Goal: Entertainment & Leisure: Consume media (video, audio)

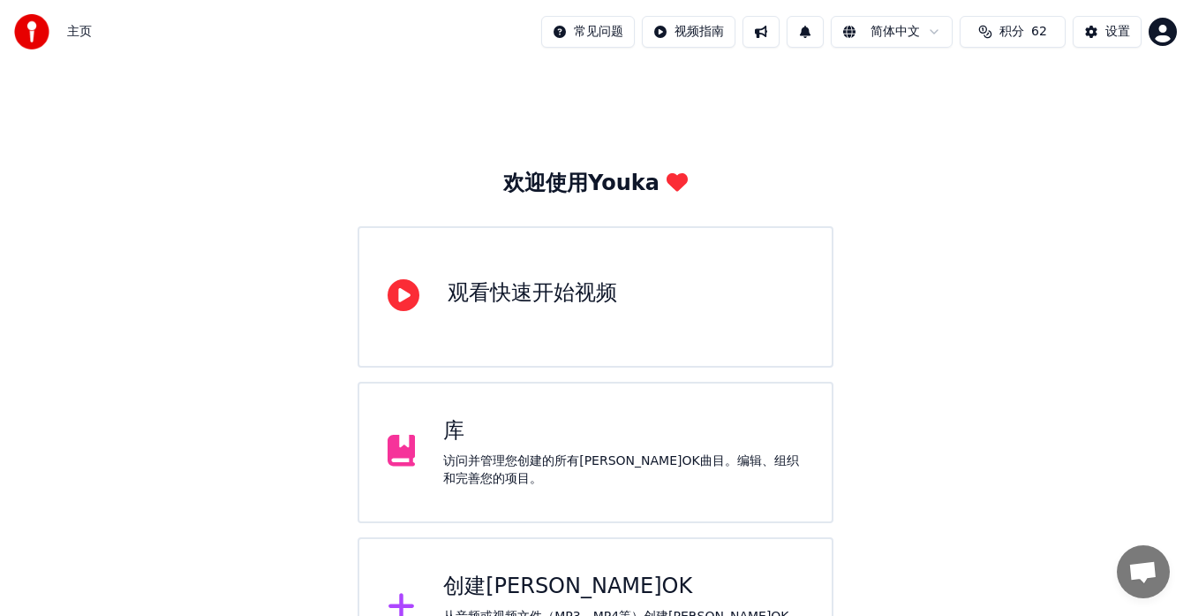
click at [512, 580] on div "创建[PERSON_NAME]OK" at bounding box center [623, 586] width 360 height 28
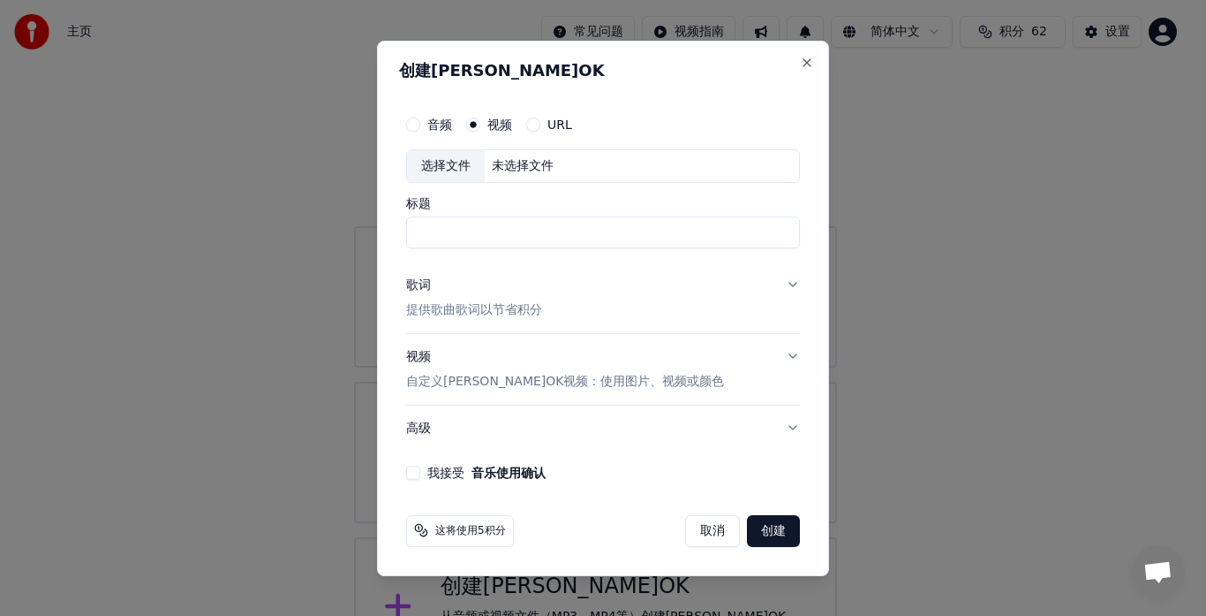
click at [531, 125] on button "URL" at bounding box center [533, 124] width 14 height 14
click at [658, 172] on input "text" at bounding box center [603, 165] width 394 height 35
click at [721, 535] on button "取消" at bounding box center [712, 531] width 55 height 32
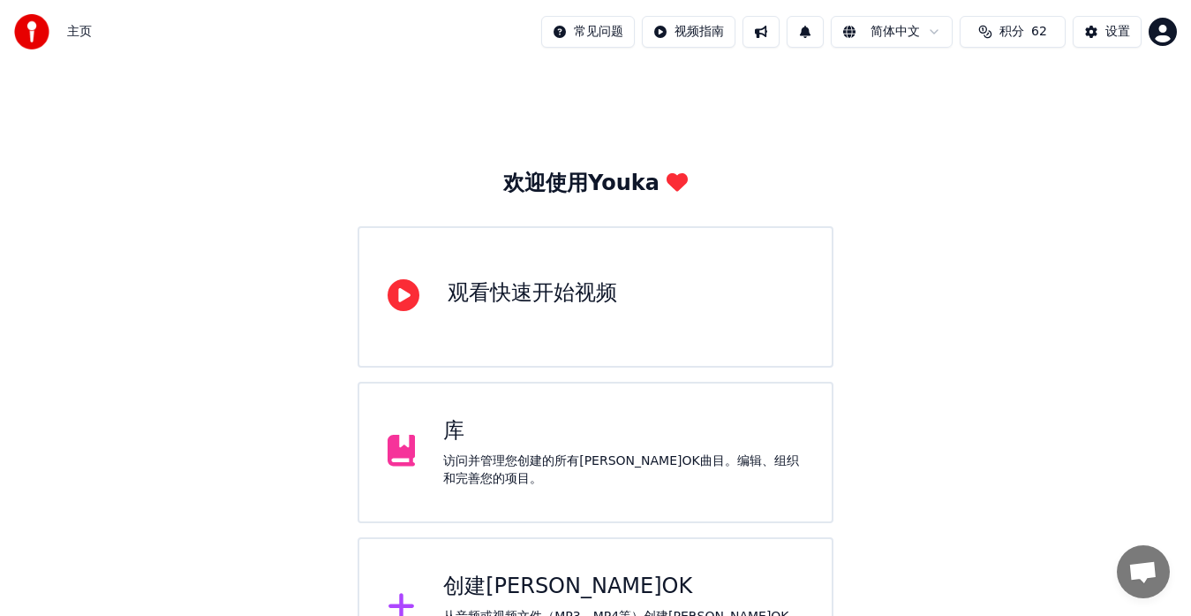
click at [523, 434] on div "库" at bounding box center [623, 431] width 360 height 28
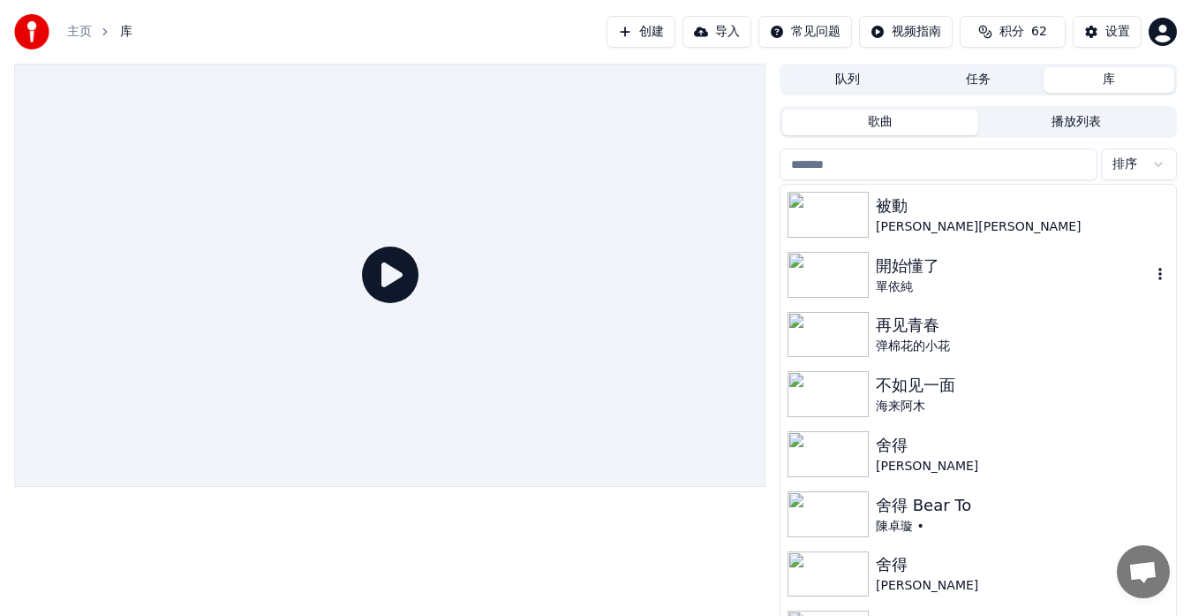
click at [834, 273] on img at bounding box center [828, 275] width 81 height 46
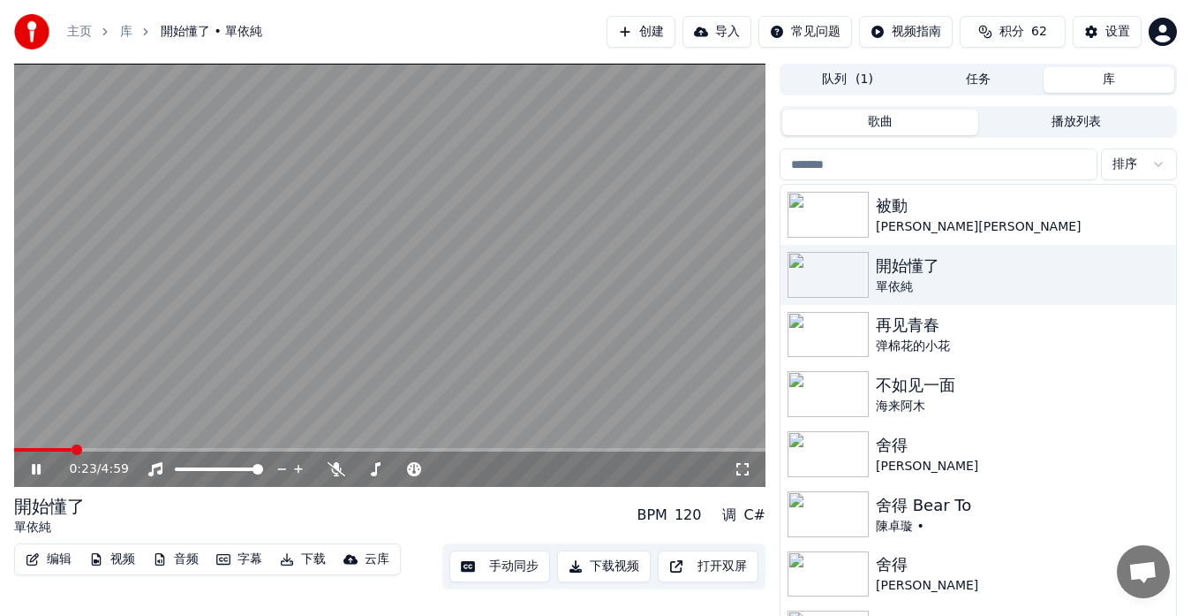
click at [72, 448] on span at bounding box center [390, 450] width 752 height 4
click at [115, 446] on video at bounding box center [390, 275] width 752 height 423
click at [33, 475] on icon at bounding box center [48, 469] width 41 height 14
click at [332, 466] on icon at bounding box center [337, 469] width 18 height 14
click at [333, 467] on icon at bounding box center [337, 469] width 10 height 14
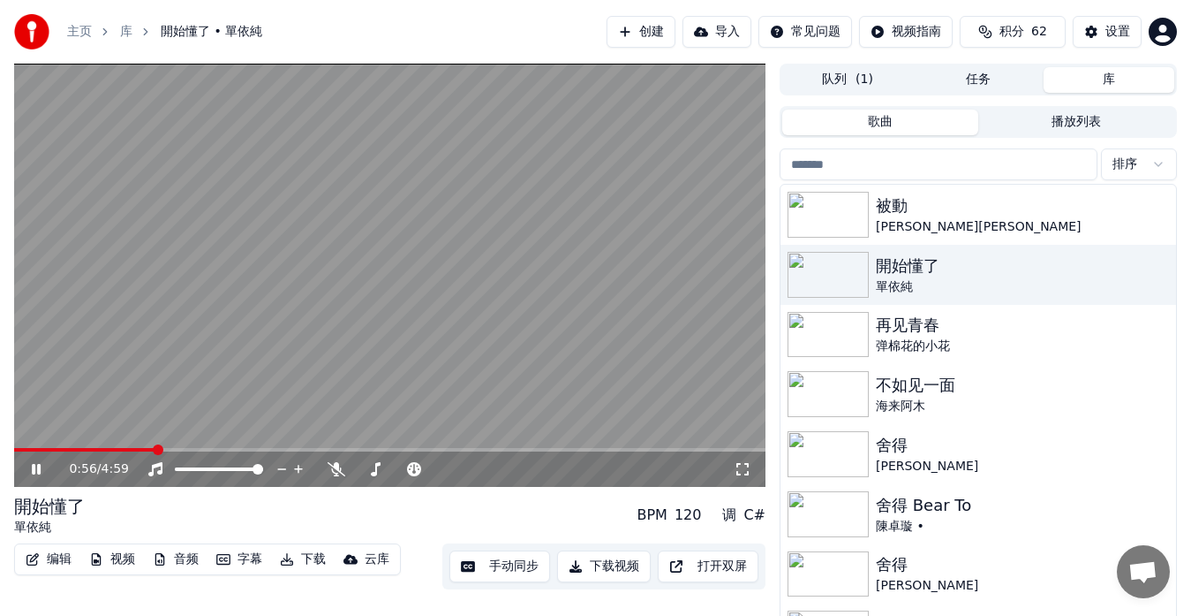
click at [245, 445] on video at bounding box center [390, 275] width 752 height 423
click at [257, 455] on div "0:56 / 4:59" at bounding box center [390, 468] width 752 height 35
click at [262, 450] on span at bounding box center [390, 450] width 752 height 4
click at [329, 395] on video at bounding box center [390, 275] width 752 height 423
click at [344, 450] on span at bounding box center [390, 450] width 752 height 4
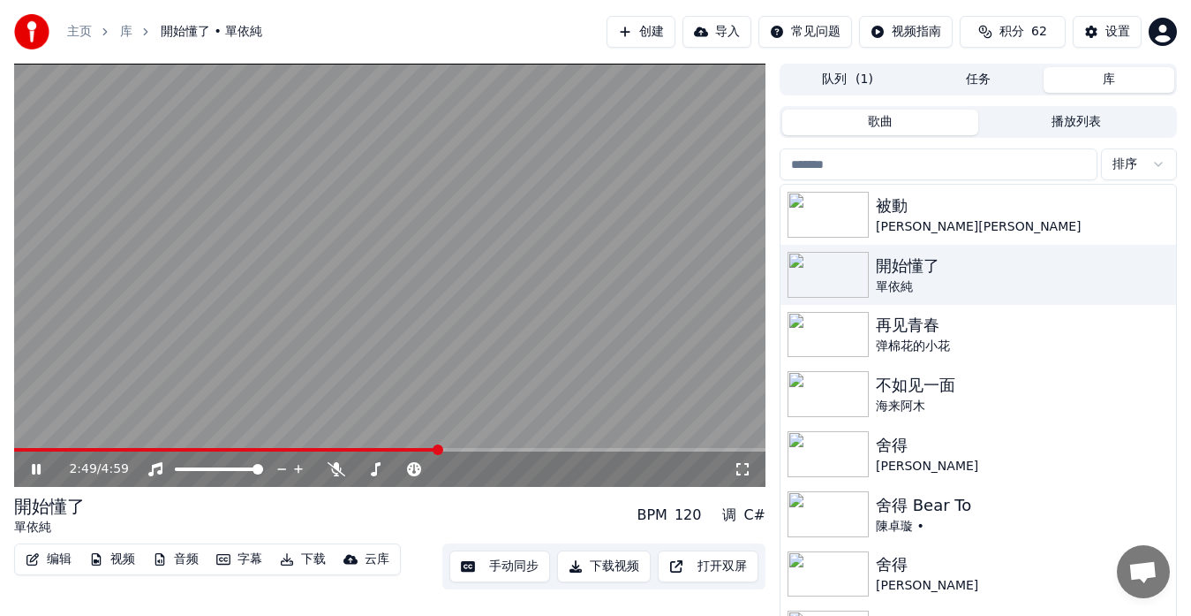
click at [440, 450] on span at bounding box center [390, 450] width 752 height 4
click at [330, 466] on icon at bounding box center [337, 469] width 18 height 14
click at [449, 449] on span at bounding box center [231, 450] width 435 height 4
click at [453, 376] on video at bounding box center [390, 275] width 752 height 423
click at [425, 384] on video at bounding box center [390, 275] width 752 height 423
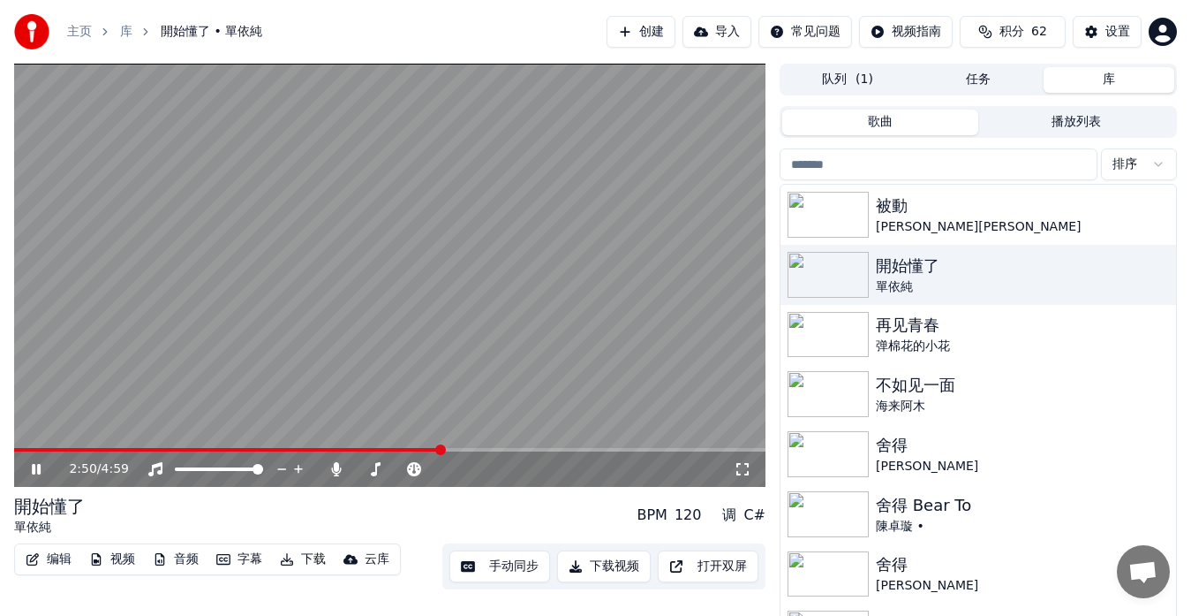
click at [442, 450] on span at bounding box center [227, 450] width 427 height 4
click at [444, 469] on span at bounding box center [400, 469] width 88 height 4
click at [335, 464] on body "主页 库 開始懂了 • 單依純 创建 导入 常见问题 视频指南 积分 62 设置 2:58 / 4:59 開始懂了 單依純 BPM 120 调 C# 编辑 视…" at bounding box center [595, 308] width 1191 height 616
click at [341, 466] on icon at bounding box center [337, 469] width 18 height 14
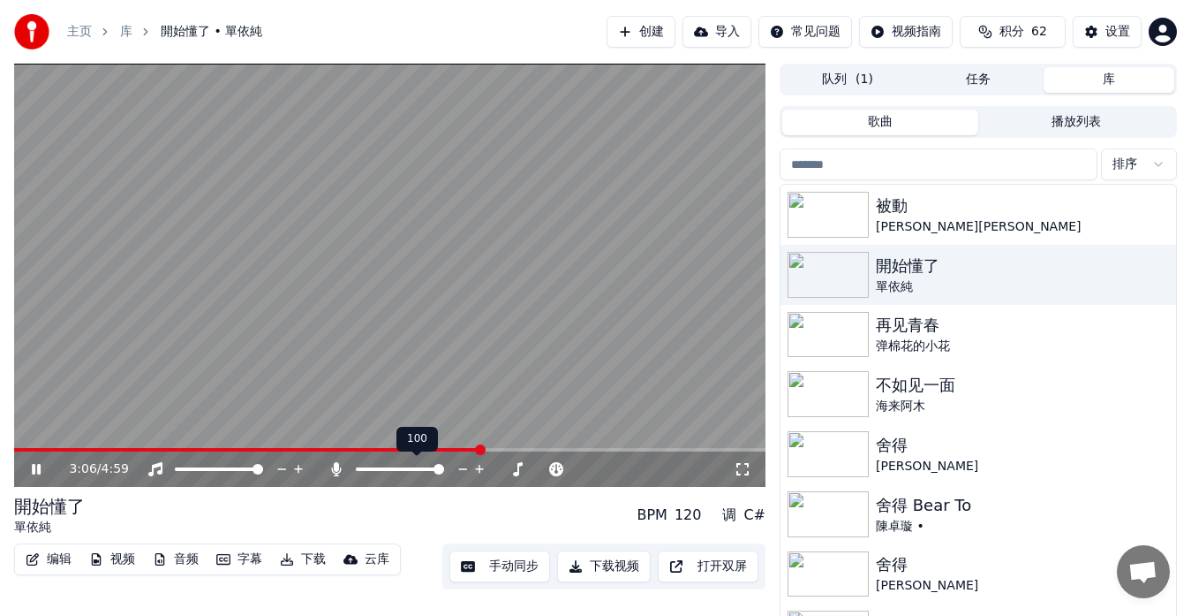
click at [341, 466] on icon at bounding box center [337, 469] width 18 height 14
click at [744, 467] on icon at bounding box center [743, 469] width 18 height 14
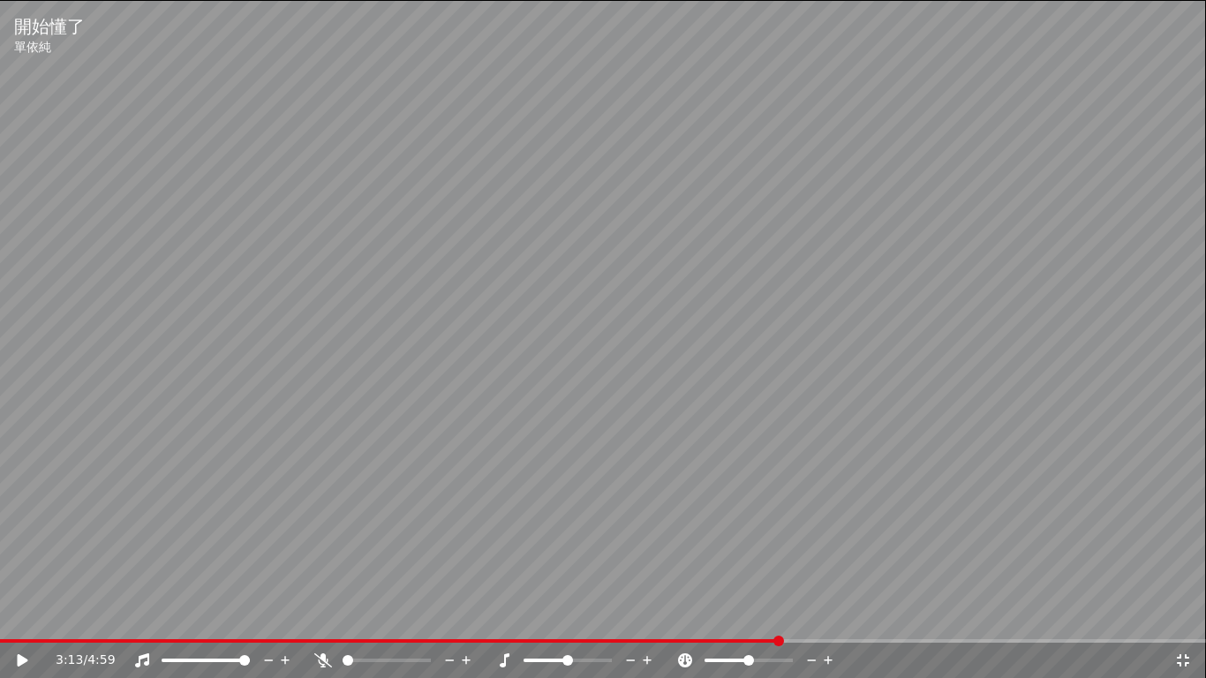
click at [837, 153] on video at bounding box center [603, 339] width 1206 height 678
click at [1186, 615] on icon at bounding box center [1183, 660] width 12 height 12
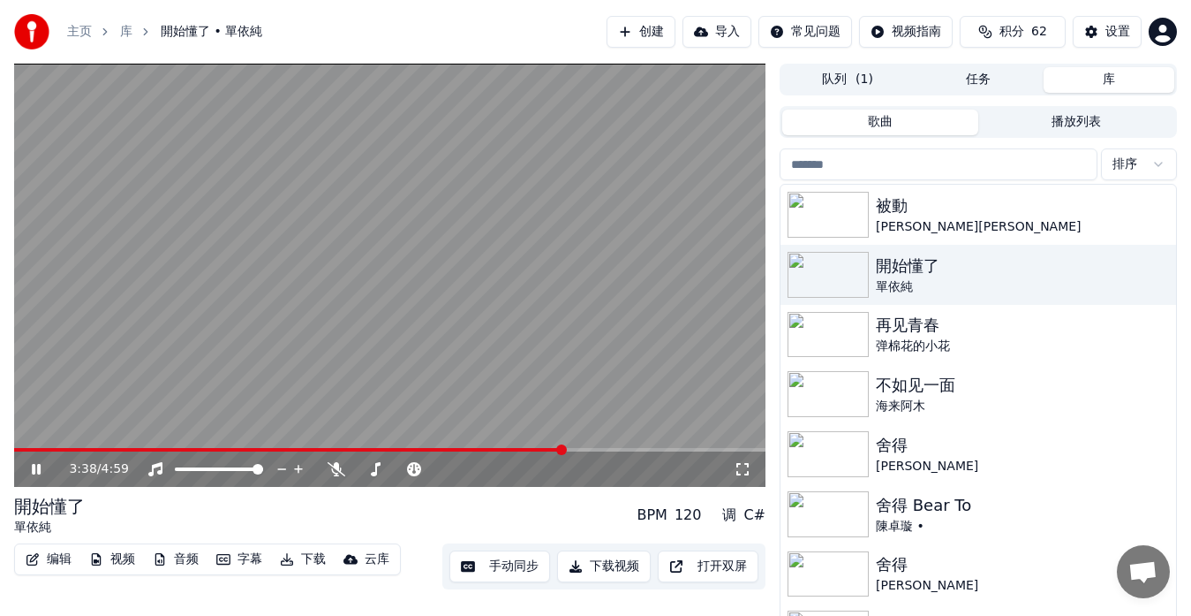
click at [757, 517] on div "C#" at bounding box center [755, 514] width 22 height 21
click at [737, 516] on div "调" at bounding box center [729, 514] width 14 height 21
click at [699, 516] on div "120" at bounding box center [688, 514] width 27 height 21
click at [662, 516] on div "BPM" at bounding box center [652, 514] width 30 height 21
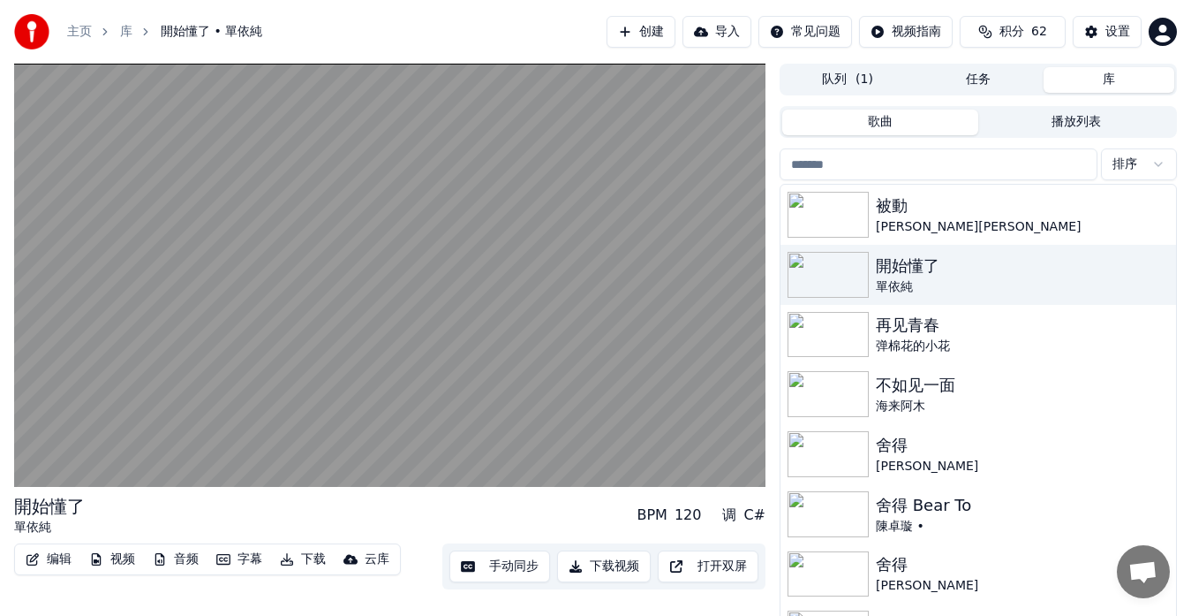
click at [697, 514] on div "120" at bounding box center [688, 514] width 27 height 21
click at [755, 517] on div "C#" at bounding box center [755, 514] width 22 height 21
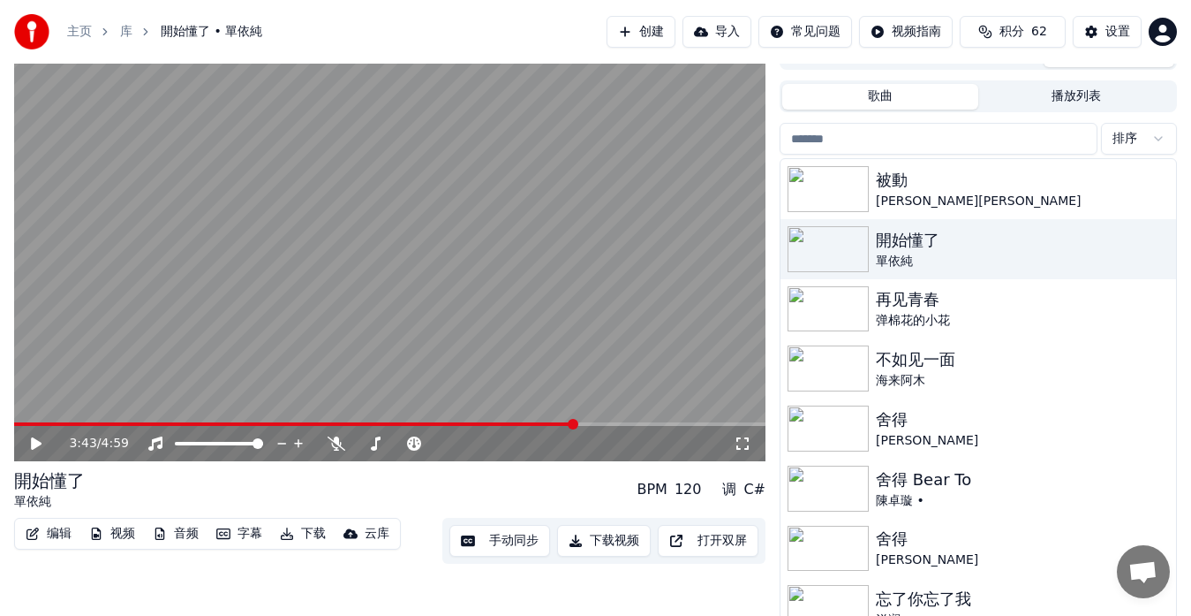
scroll to position [30, 0]
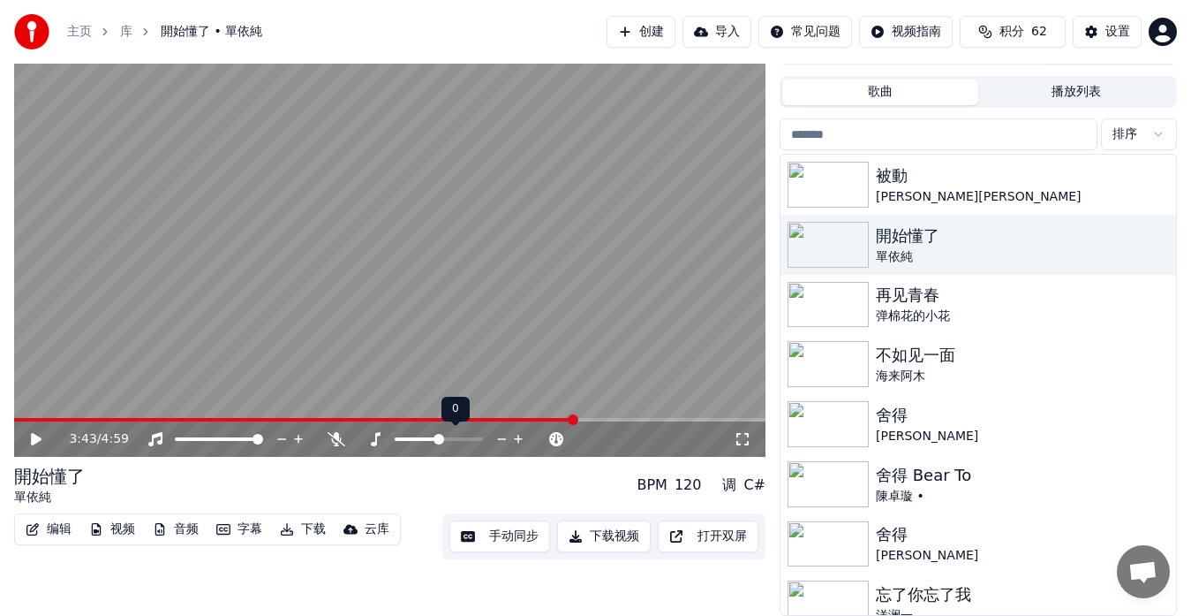
click at [451, 440] on span at bounding box center [439, 439] width 88 height 4
click at [437, 440] on span at bounding box center [424, 439] width 59 height 4
click at [424, 440] on span at bounding box center [409, 439] width 29 height 4
click at [410, 440] on span at bounding box center [402, 439] width 15 height 4
click at [431, 440] on span at bounding box center [439, 439] width 88 height 4
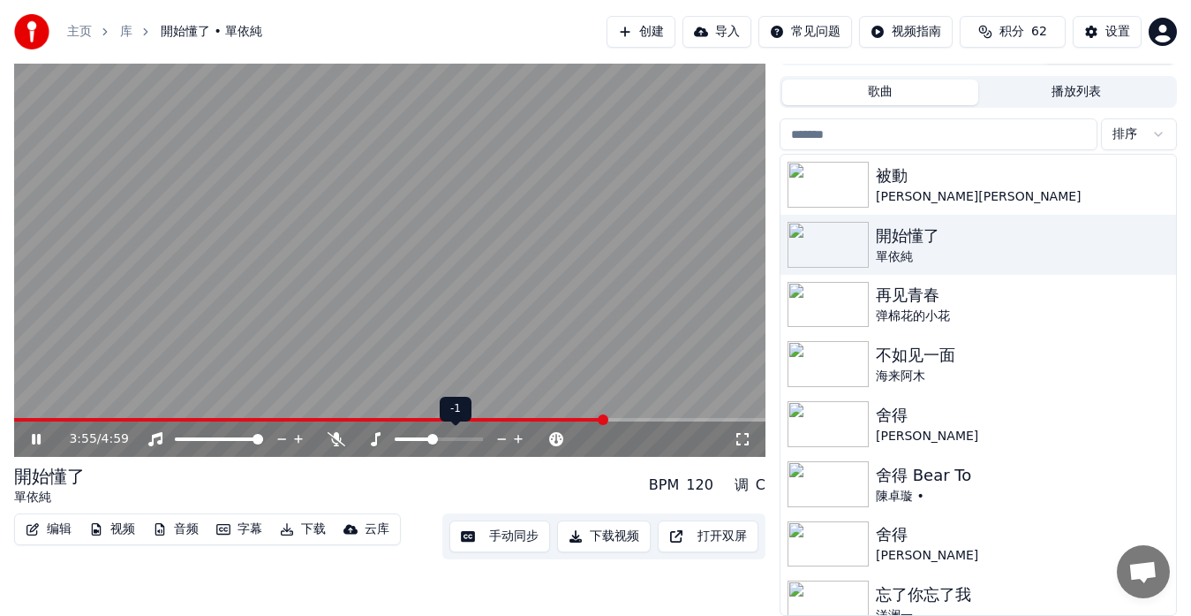
click at [436, 439] on span at bounding box center [432, 439] width 11 height 11
click at [439, 439] on span at bounding box center [439, 439] width 88 height 4
click at [40, 441] on icon at bounding box center [36, 439] width 9 height 11
click at [645, 26] on button "创建" at bounding box center [641, 32] width 69 height 32
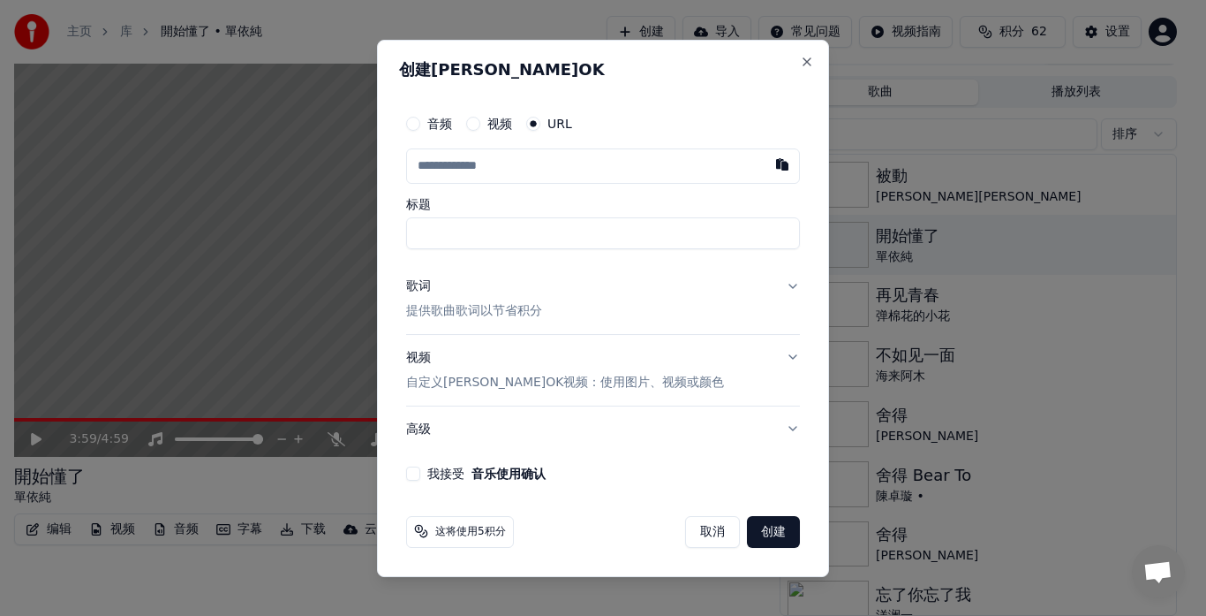
click at [548, 174] on input "text" at bounding box center [603, 165] width 394 height 35
drag, startPoint x: 630, startPoint y: 52, endPoint x: 673, endPoint y: 60, distance: 44.0
click at [673, 60] on div "创建[PERSON_NAME]OK 音频 视频 URL 标题 歌词 提供歌曲歌词以节省积分 视频 自定义[PERSON_NAME]OK视频：使用图片、视频或颜…" at bounding box center [603, 308] width 452 height 537
click at [660, 95] on div "创建[PERSON_NAME]OK 音频 视频 URL 标题 歌词 提供歌曲歌词以节省积分 视频 自定义[PERSON_NAME]OK视频：使用图片、视频或颜…" at bounding box center [603, 308] width 452 height 537
click at [647, 110] on div "音频 视频 URL" at bounding box center [603, 123] width 394 height 35
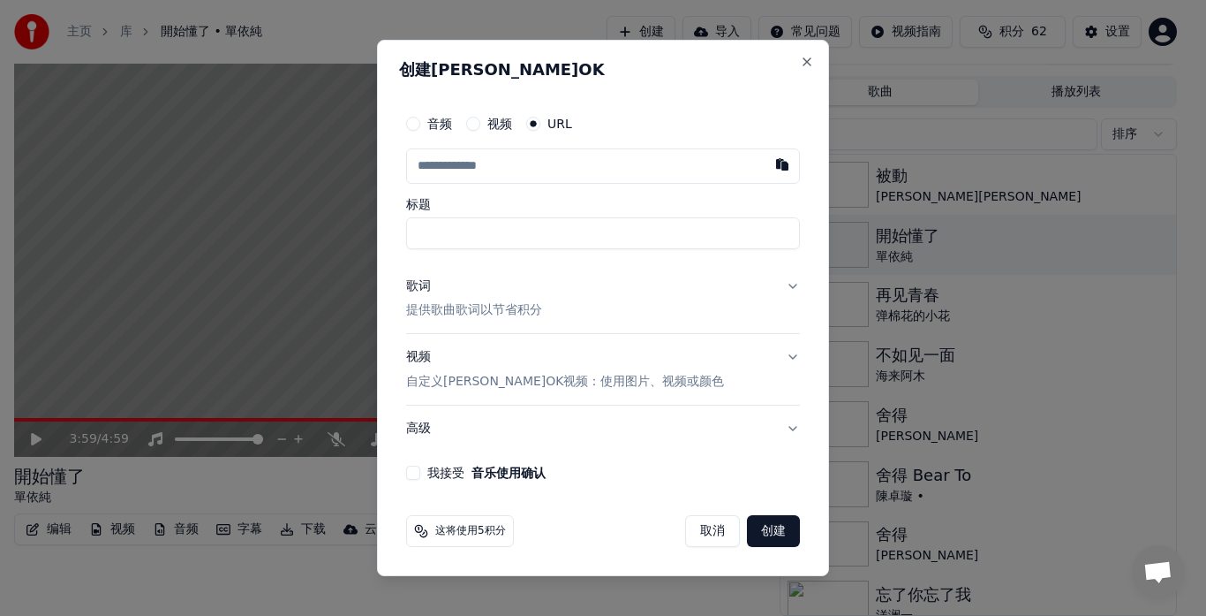
click at [717, 533] on button "取消" at bounding box center [712, 531] width 55 height 32
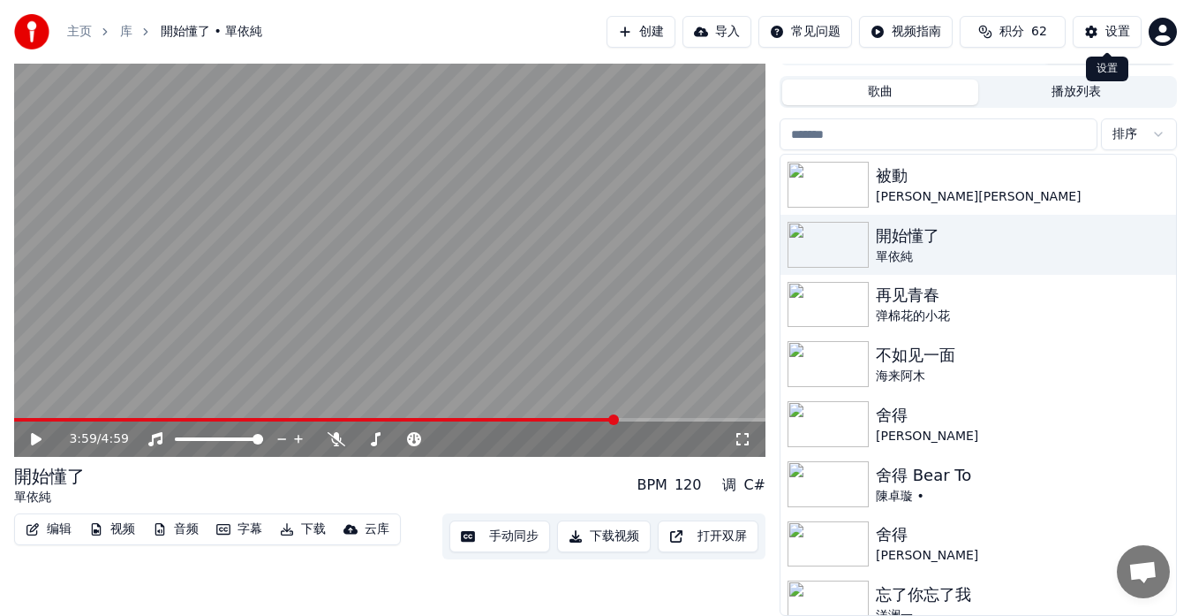
click at [1108, 30] on div "设置" at bounding box center [1118, 32] width 25 height 18
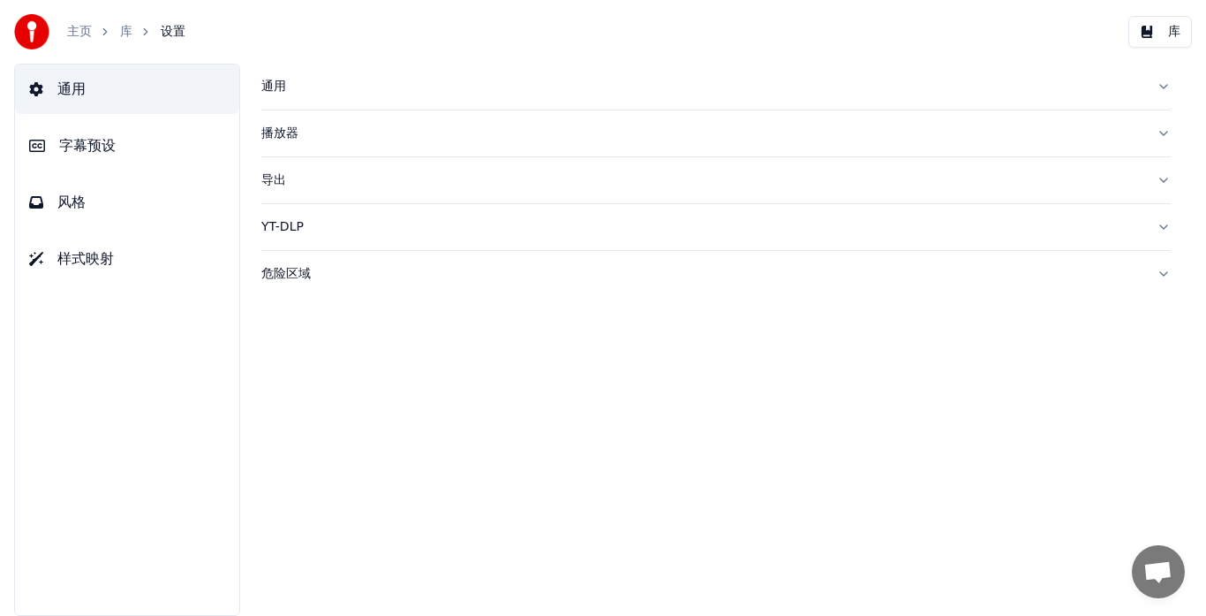
click at [103, 144] on span "字幕预设" at bounding box center [87, 145] width 57 height 21
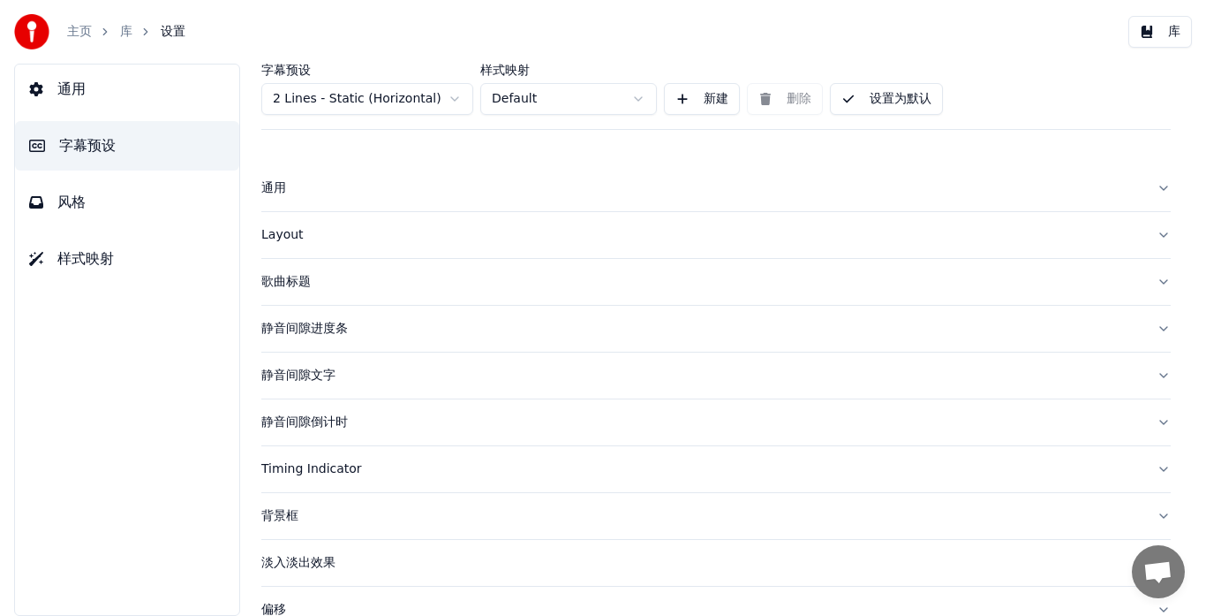
click at [404, 101] on html "主页 库 设置 库 通用 字幕预设 风格 样式映射 字幕预设 2 Lines - Static (Horizontal) 样式映射 Default 新建 删除…" at bounding box center [603, 308] width 1206 height 616
click at [428, 21] on html "主页 库 设置 库 通用 字幕预设 风格 样式映射 字幕预设 2 Lines - Static (Horizontal) 样式映射 Default 新建 删除…" at bounding box center [603, 308] width 1206 height 616
click at [474, 17] on div "主页 库 设置 库" at bounding box center [603, 32] width 1206 height 64
click at [286, 4] on div "主页 库 设置 库" at bounding box center [603, 32] width 1206 height 64
click at [1157, 32] on button "库" at bounding box center [1161, 32] width 64 height 32
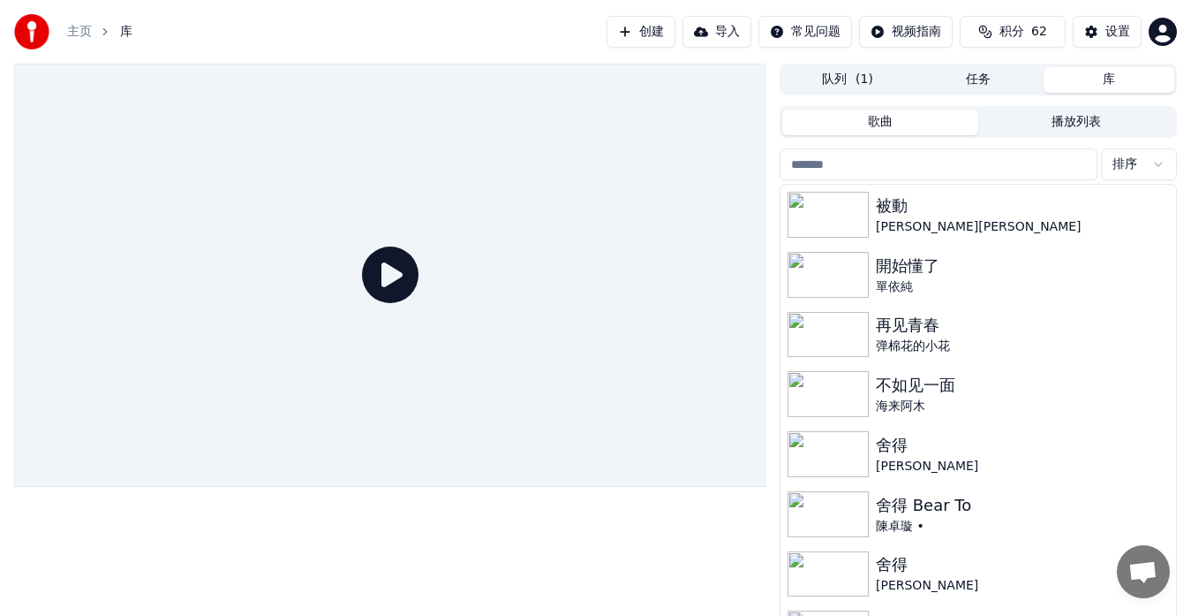
click at [492, 7] on div "主页 库 创建 导入 常见问题 视频指南 积分 62 设置" at bounding box center [595, 32] width 1191 height 64
click at [813, 342] on img at bounding box center [828, 335] width 81 height 46
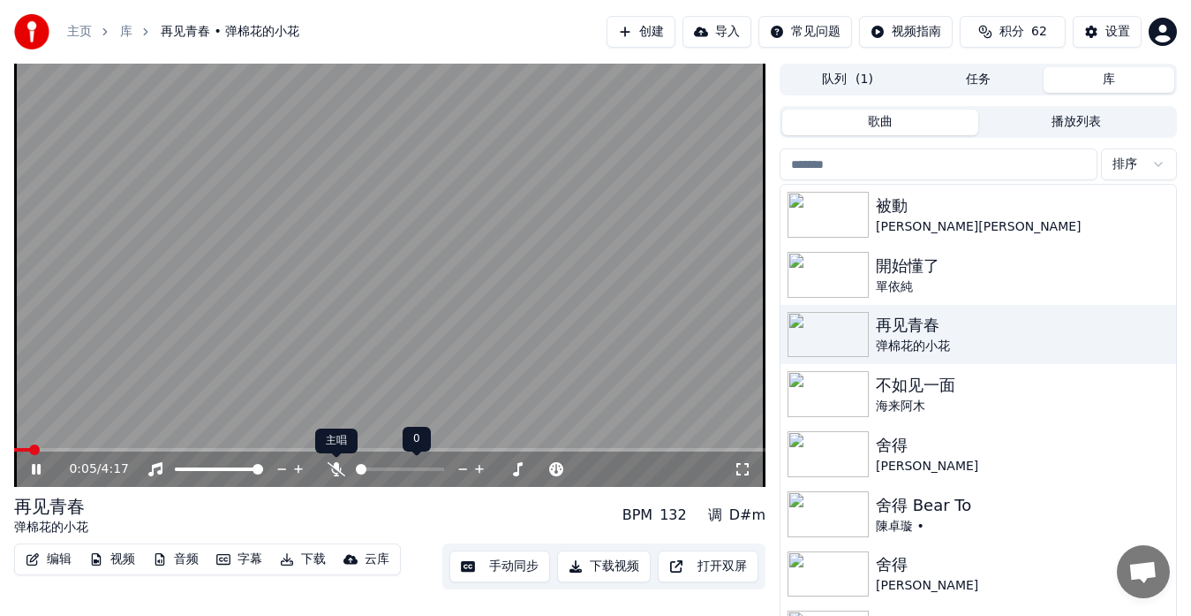
click at [338, 468] on icon at bounding box center [337, 469] width 18 height 14
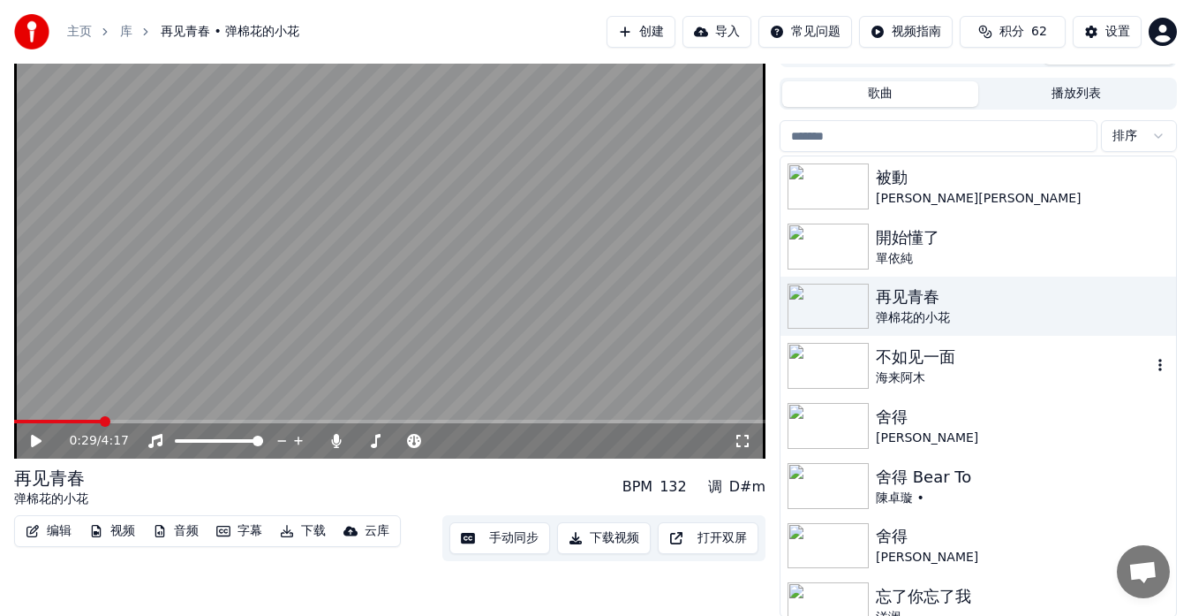
scroll to position [30, 0]
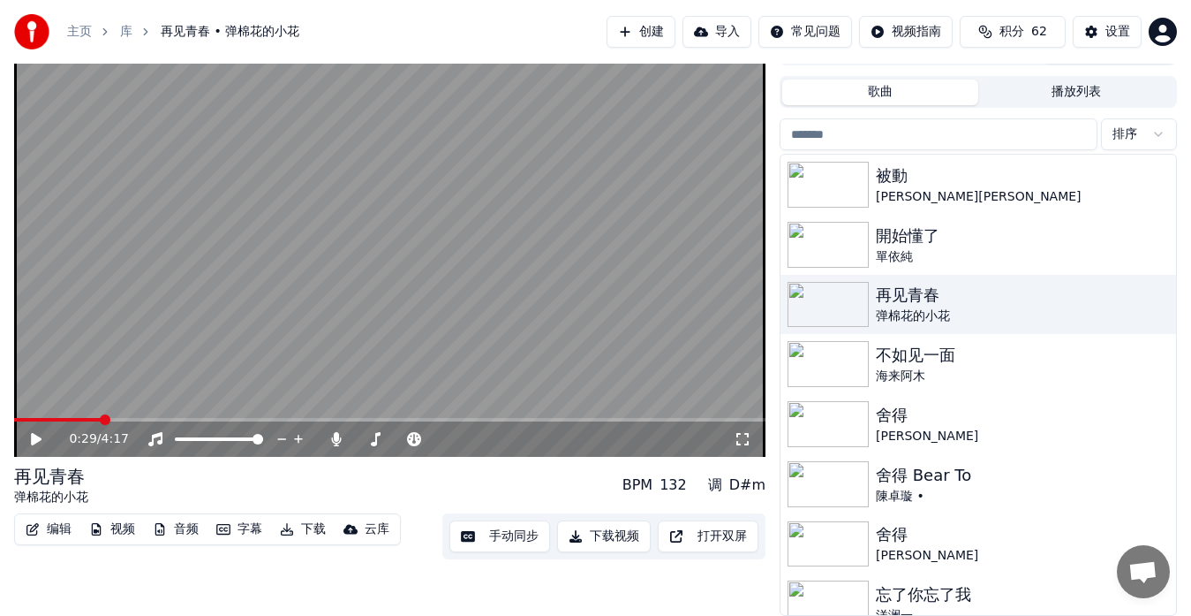
click at [41, 439] on icon at bounding box center [36, 439] width 11 height 12
